Goal: Transaction & Acquisition: Book appointment/travel/reservation

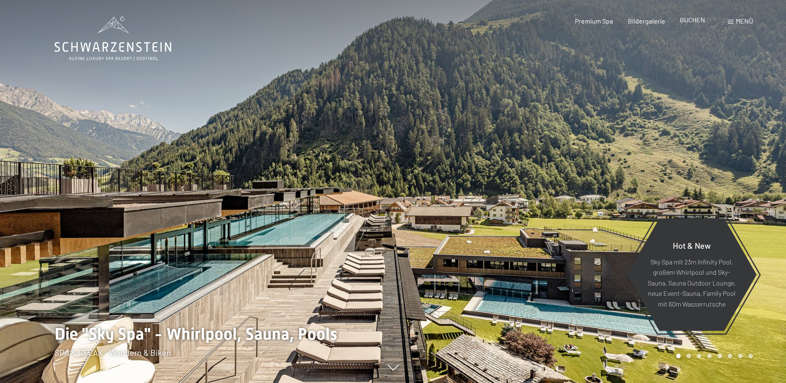
click at [688, 20] on span "BUCHEN" at bounding box center [691, 20] width 25 height 8
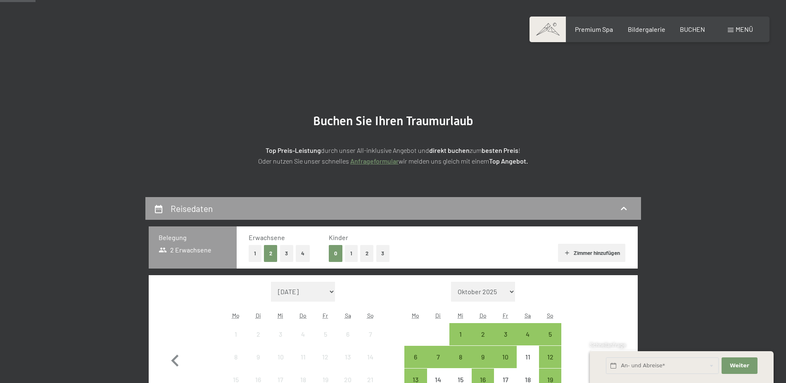
scroll to position [126, 0]
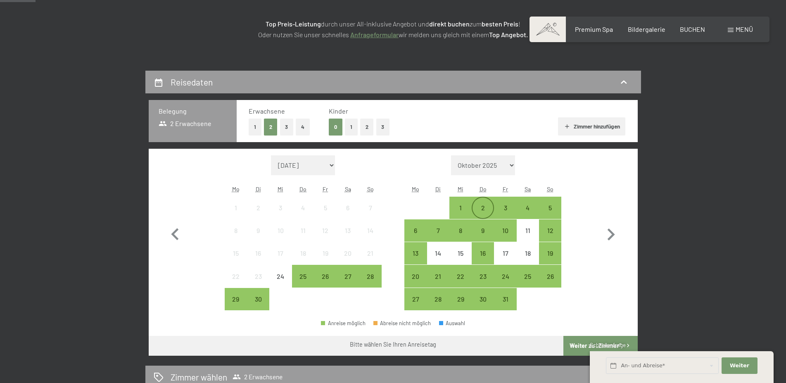
click at [485, 208] on div "2" at bounding box center [482, 214] width 21 height 21
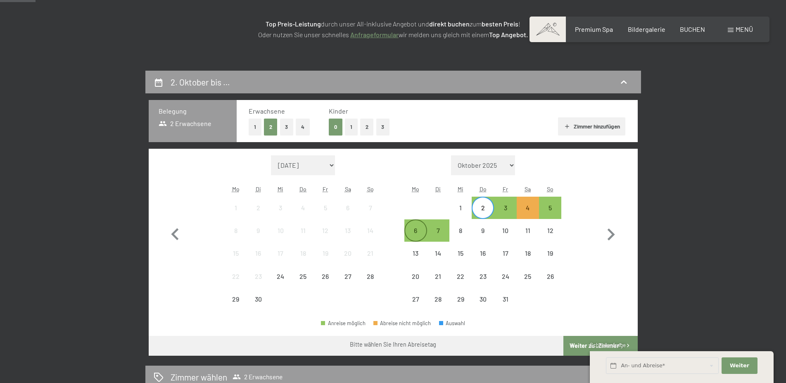
click at [408, 230] on div "6" at bounding box center [415, 237] width 21 height 21
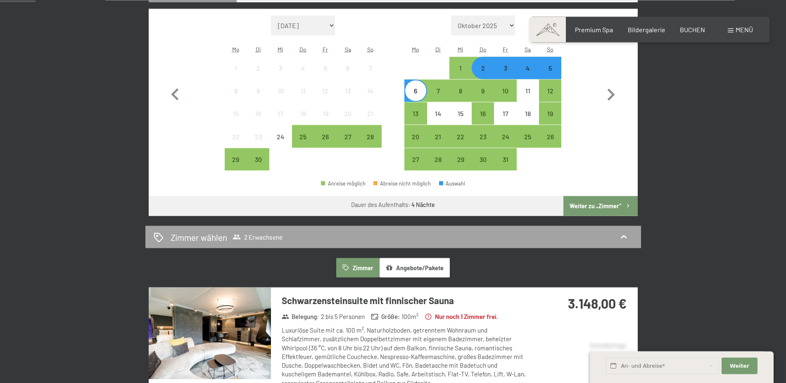
scroll to position [295, 0]
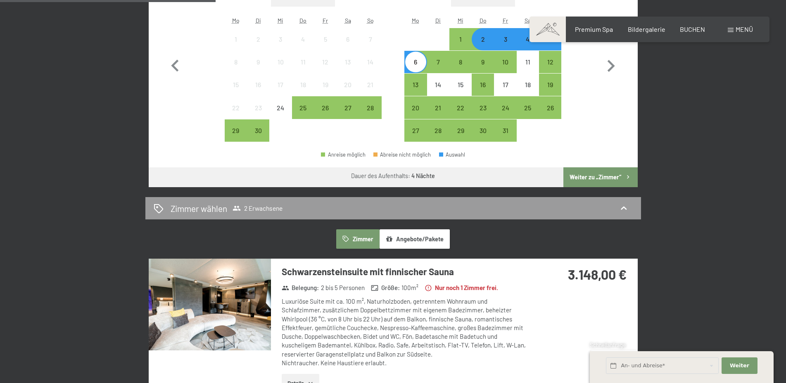
click at [607, 177] on button "Weiter zu „Zimmer“" at bounding box center [600, 177] width 74 height 20
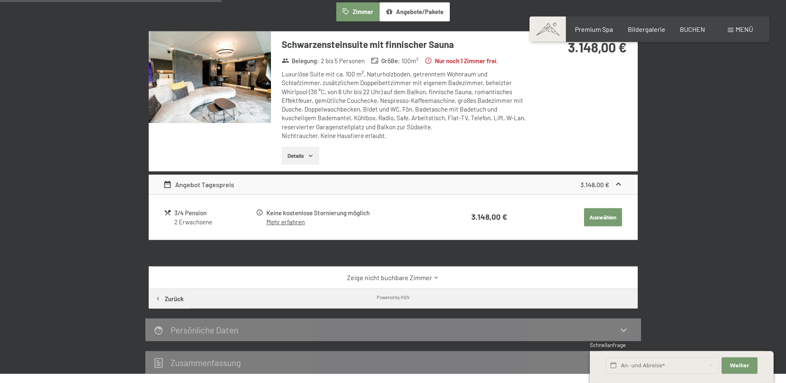
scroll to position [239, 0]
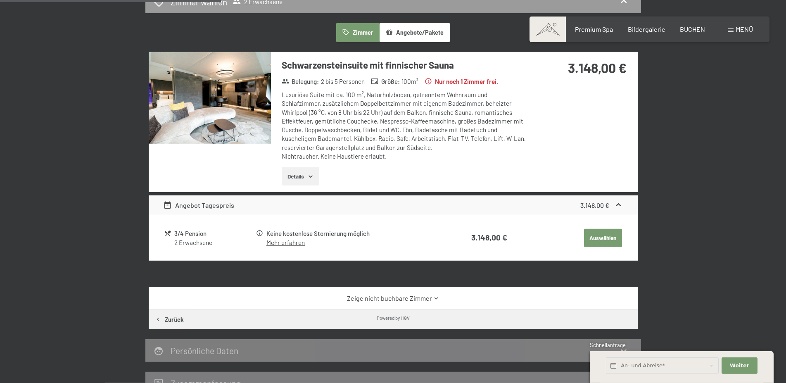
click at [433, 33] on button "Angebote/Pakete" at bounding box center [414, 32] width 70 height 19
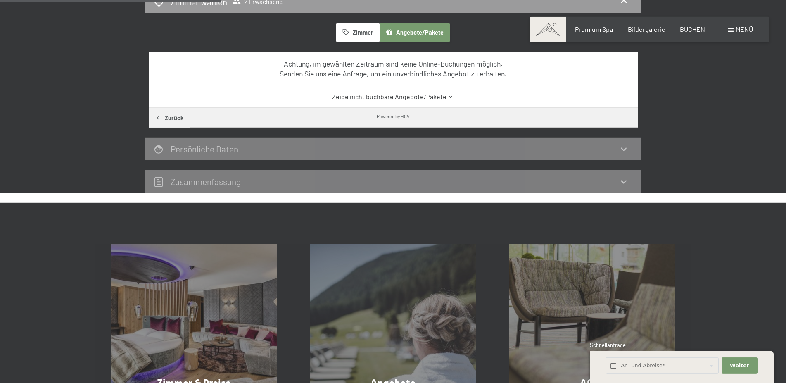
click at [356, 26] on button "Zimmer" at bounding box center [357, 32] width 43 height 19
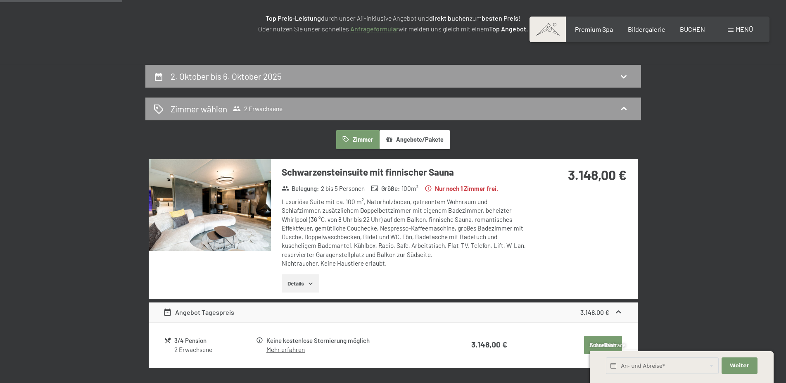
scroll to position [28, 0]
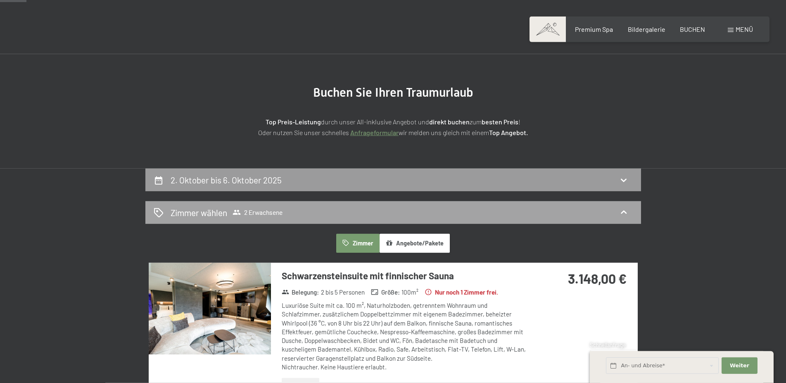
click at [208, 208] on h2 "Zimmer wählen" at bounding box center [198, 212] width 57 height 12
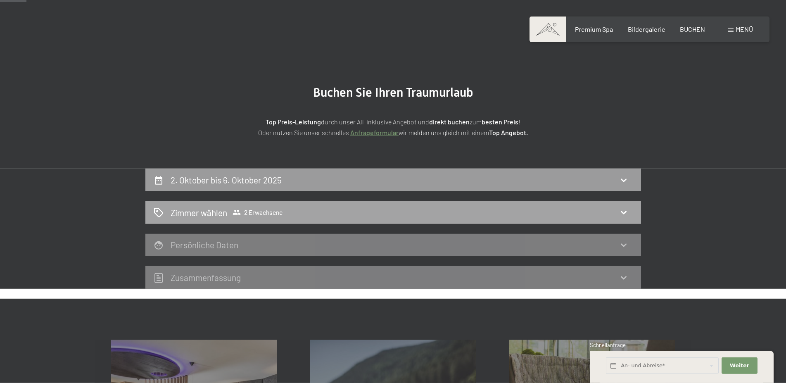
click at [208, 208] on h2 "Zimmer wählen" at bounding box center [198, 212] width 57 height 12
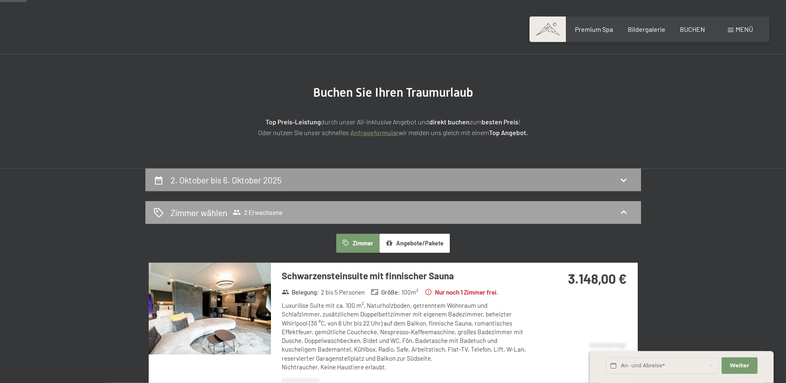
click at [208, 208] on h2 "Zimmer wählen" at bounding box center [198, 212] width 57 height 12
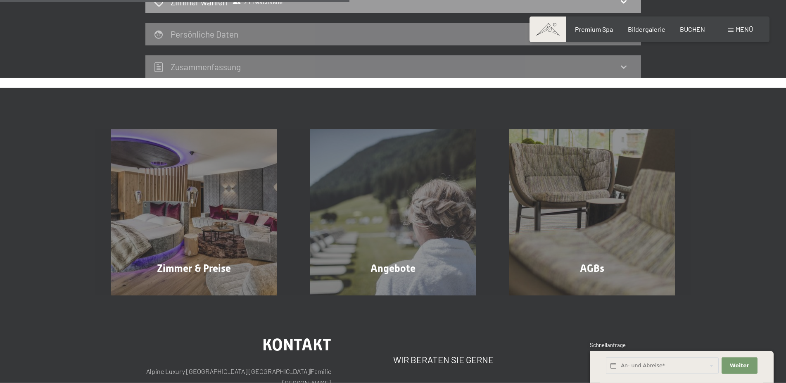
scroll to position [0, 0]
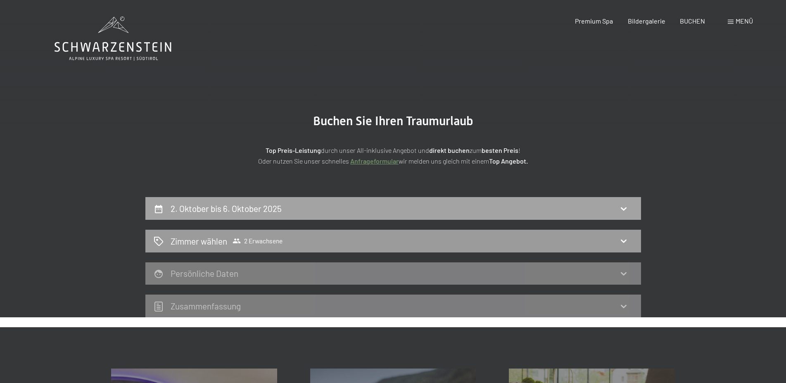
click at [209, 205] on h2 "2. Oktober bis 6. Oktober 2025" at bounding box center [225, 208] width 111 height 10
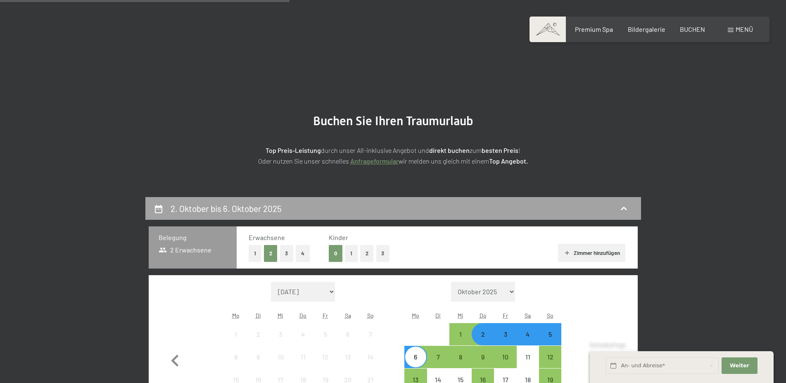
scroll to position [197, 0]
